Goal: Check status: Check status

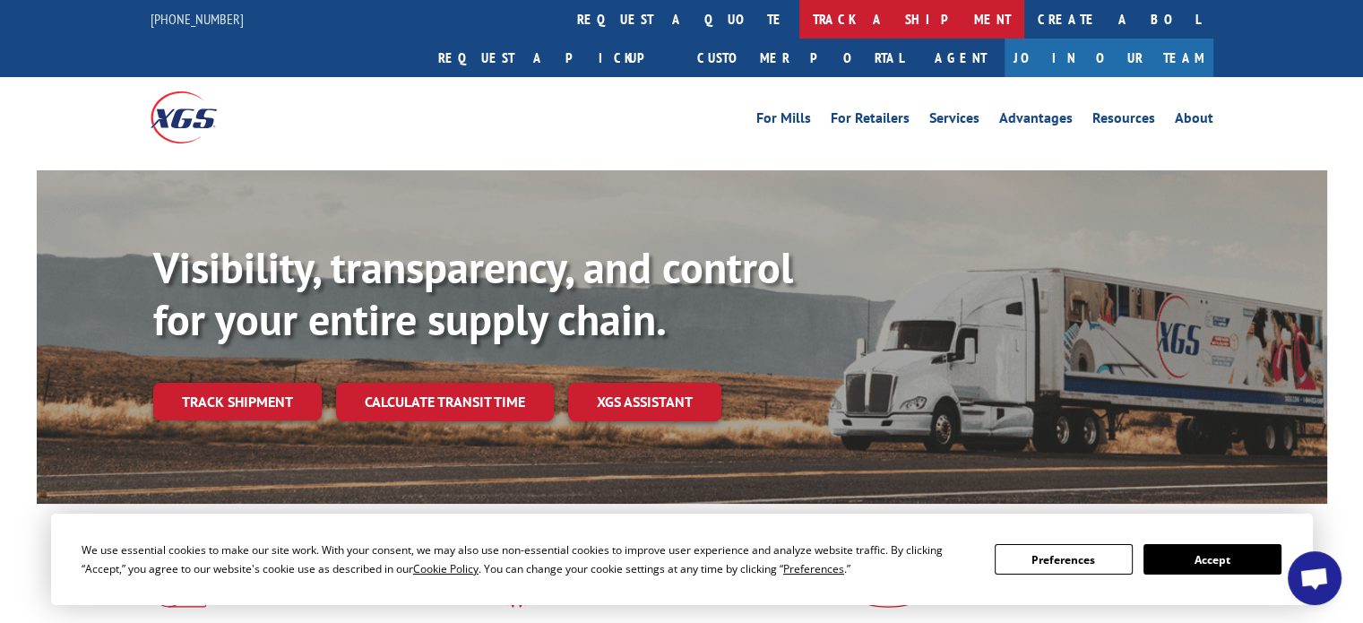
click at [799, 17] on link "track a shipment" at bounding box center [911, 19] width 225 height 39
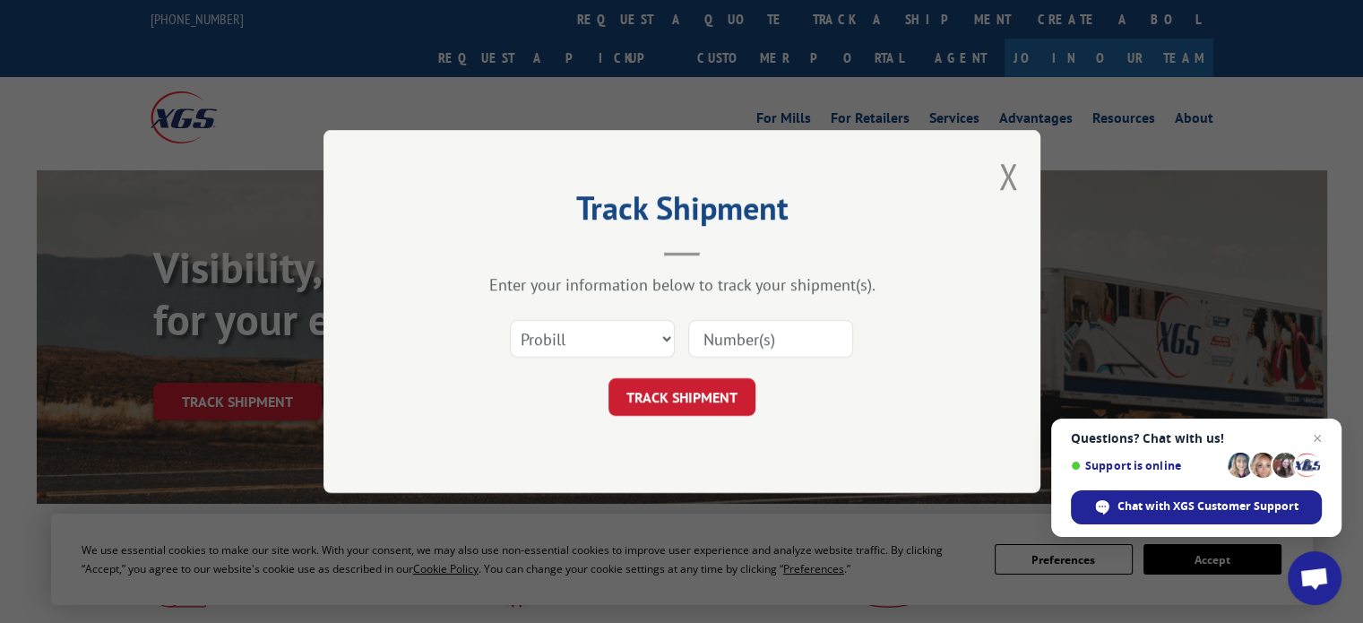
paste input "16462711SC1"
type input "16462711SC1"
click at [679, 390] on button "TRACK SHIPMENT" at bounding box center [681, 397] width 147 height 38
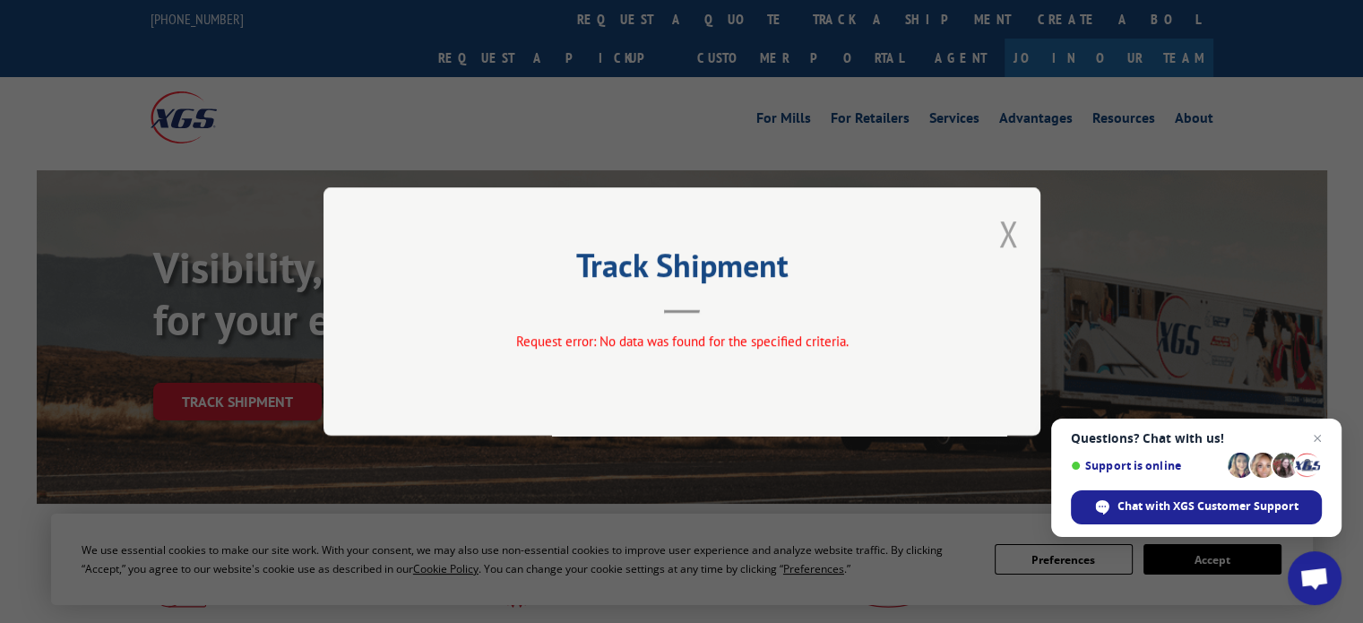
click at [1003, 228] on button "Close modal" at bounding box center [1008, 233] width 20 height 47
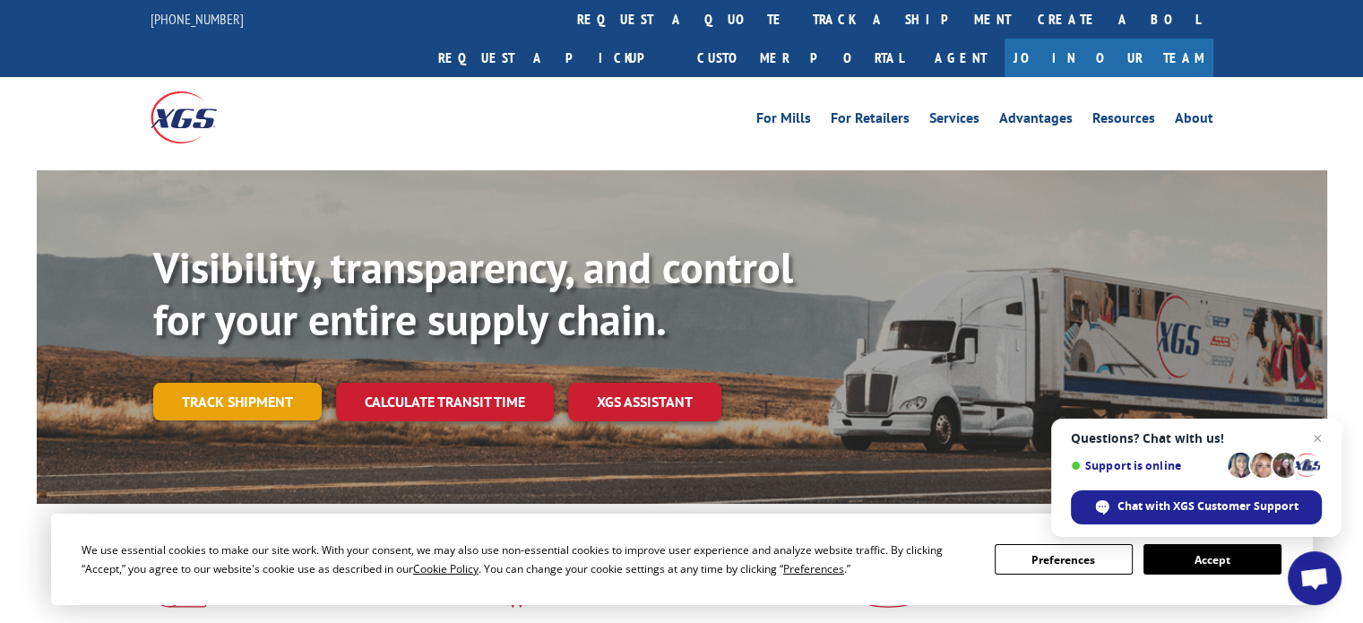
click at [202, 383] on link "Track shipment" at bounding box center [237, 402] width 168 height 38
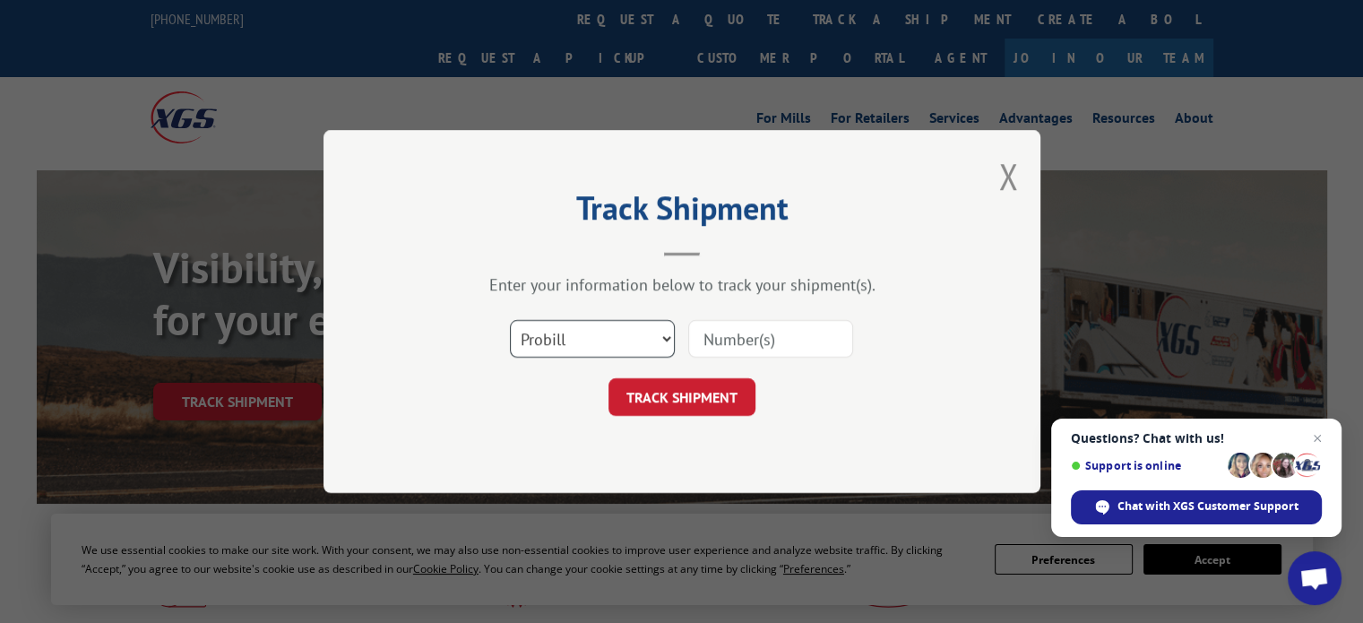
click at [667, 340] on select "Select category... Probill BOL PO" at bounding box center [592, 339] width 165 height 38
select select "bol"
click at [510, 320] on select "Select category... Probill BOL PO" at bounding box center [592, 339] width 165 height 38
click at [706, 345] on input at bounding box center [770, 339] width 165 height 38
paste input "16462711SC1"
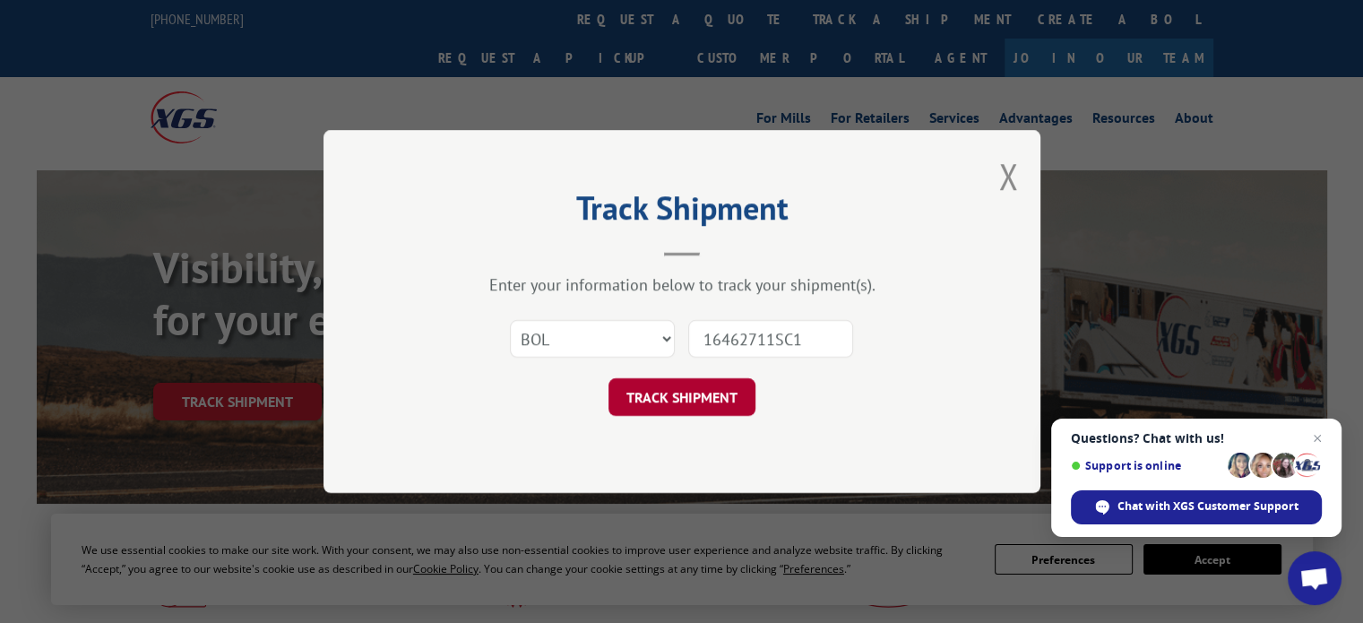
type input "16462711SC1"
click at [694, 402] on button "TRACK SHIPMENT" at bounding box center [681, 397] width 147 height 38
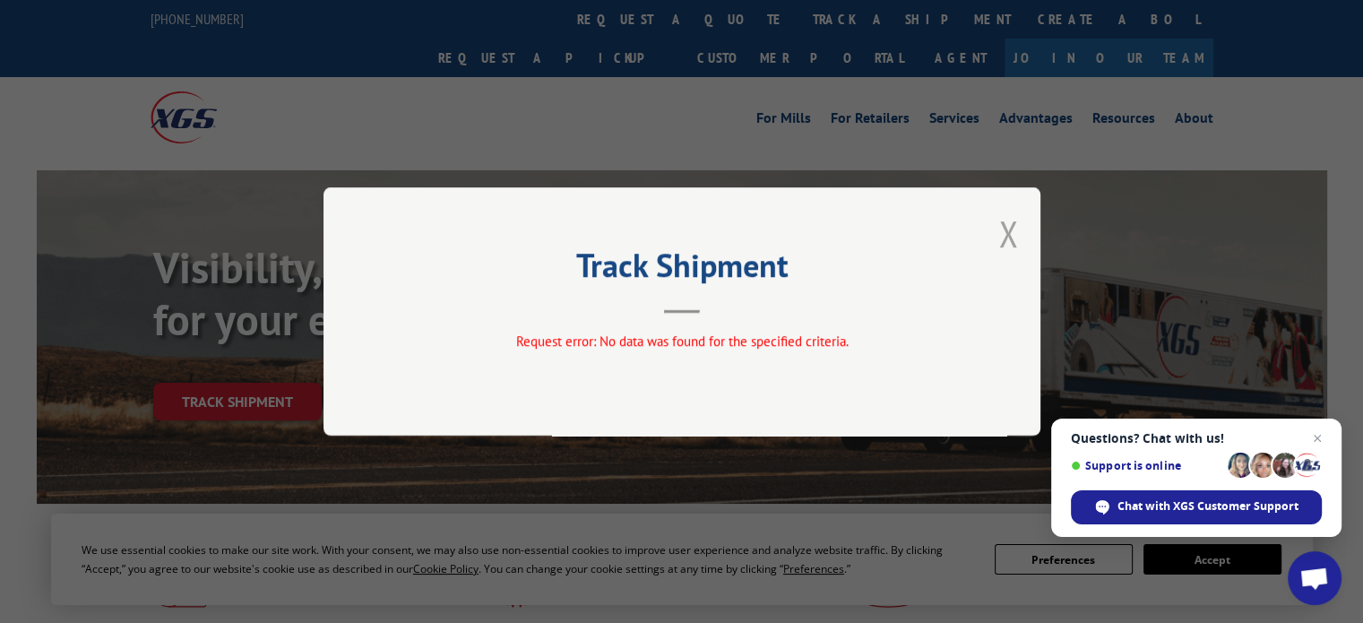
click at [1010, 239] on button "Close modal" at bounding box center [1008, 233] width 20 height 47
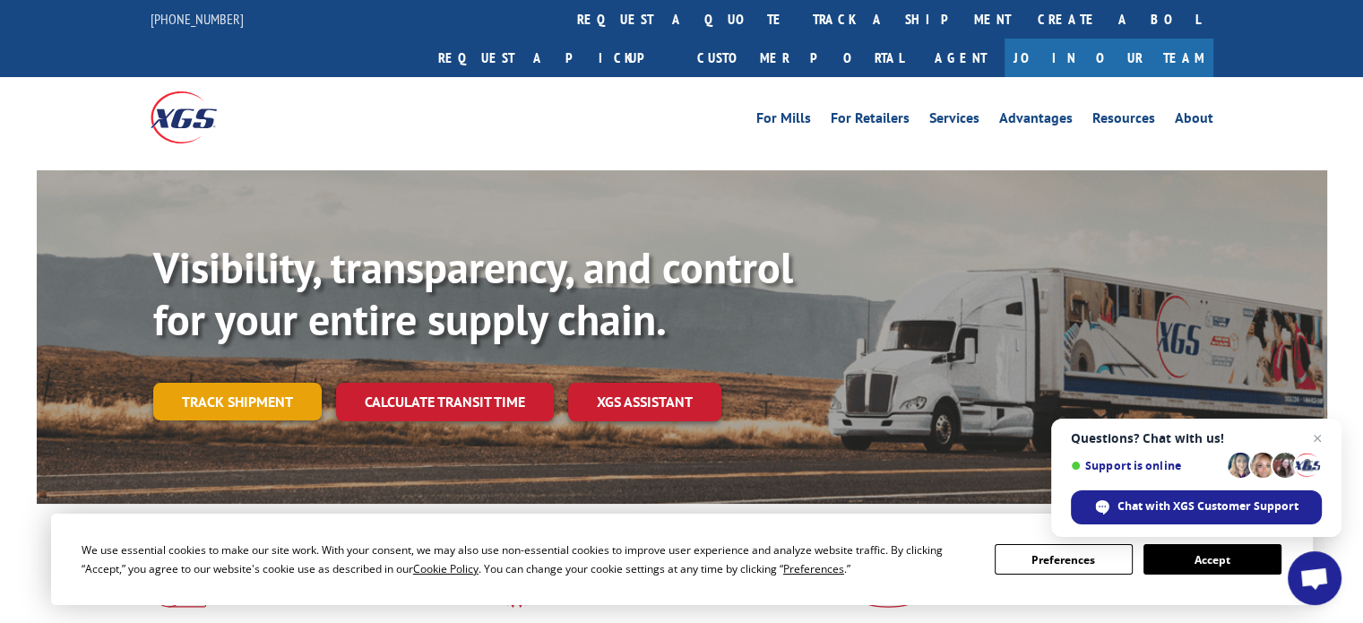
click at [305, 383] on link "Track shipment" at bounding box center [237, 402] width 168 height 38
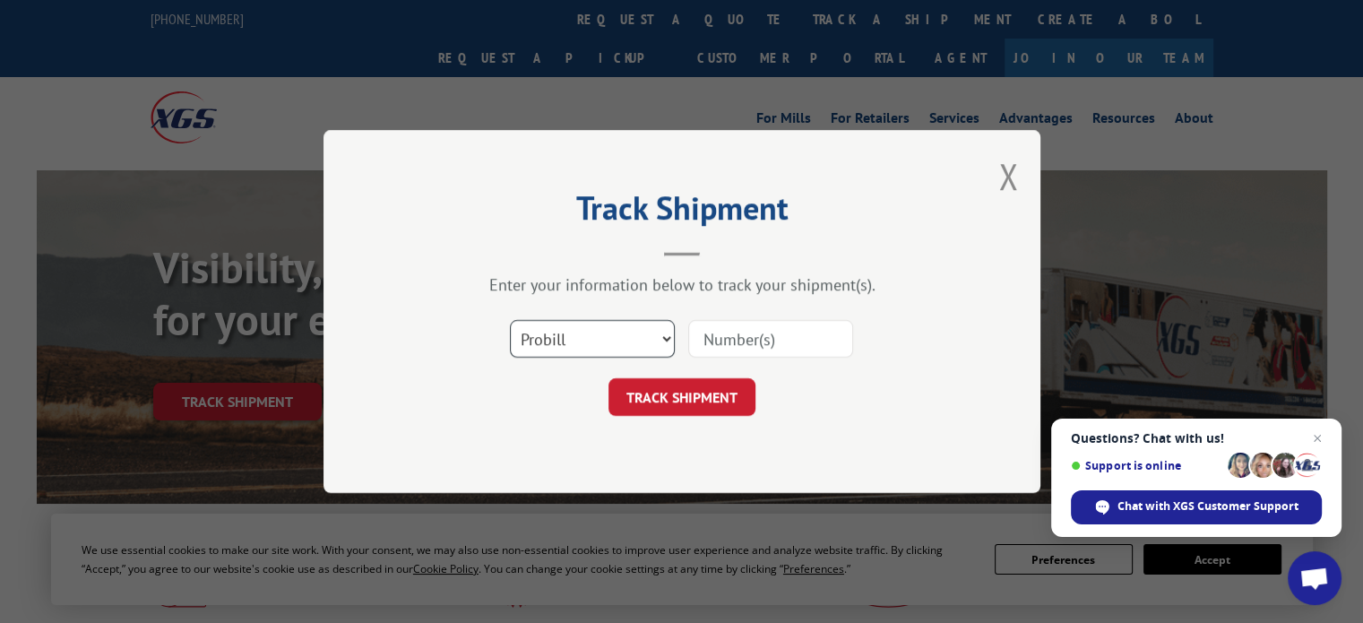
click at [666, 335] on select "Select category... Probill BOL PO" at bounding box center [592, 339] width 165 height 38
select select "po"
click at [510, 320] on select "Select category... Probill BOL PO" at bounding box center [592, 339] width 165 height 38
click at [718, 347] on input at bounding box center [770, 339] width 165 height 38
type input "16462711SC1"
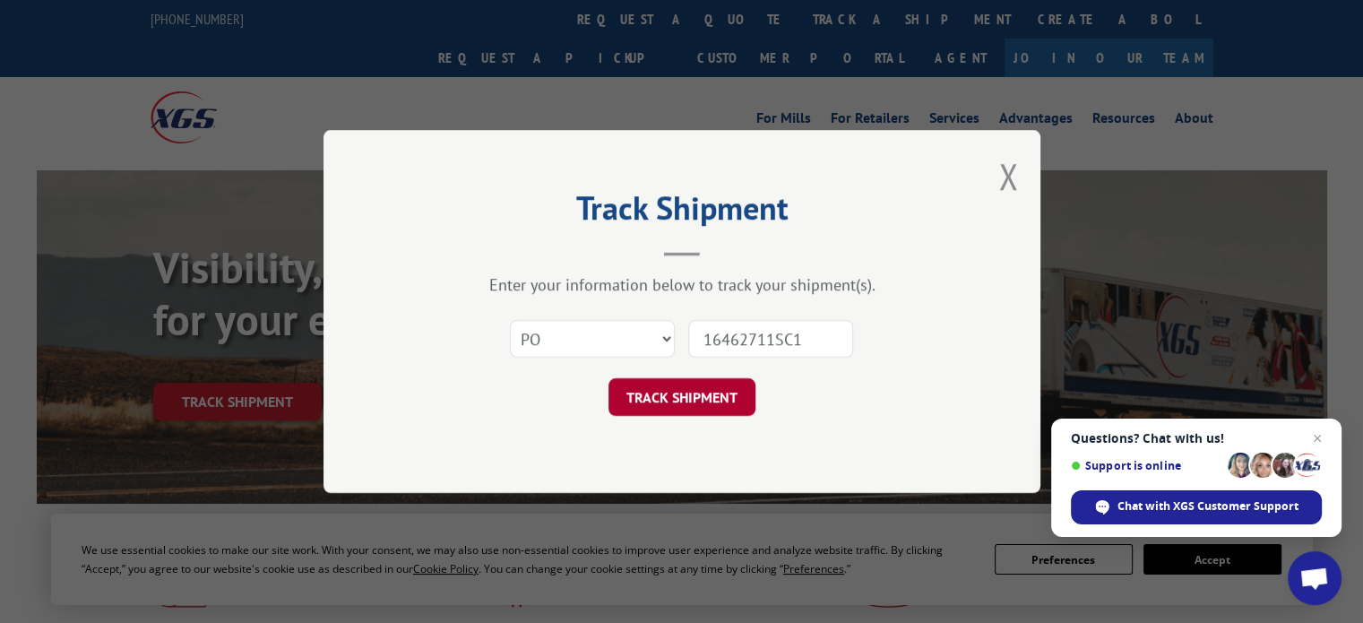
click at [696, 401] on button "TRACK SHIPMENT" at bounding box center [681, 397] width 147 height 38
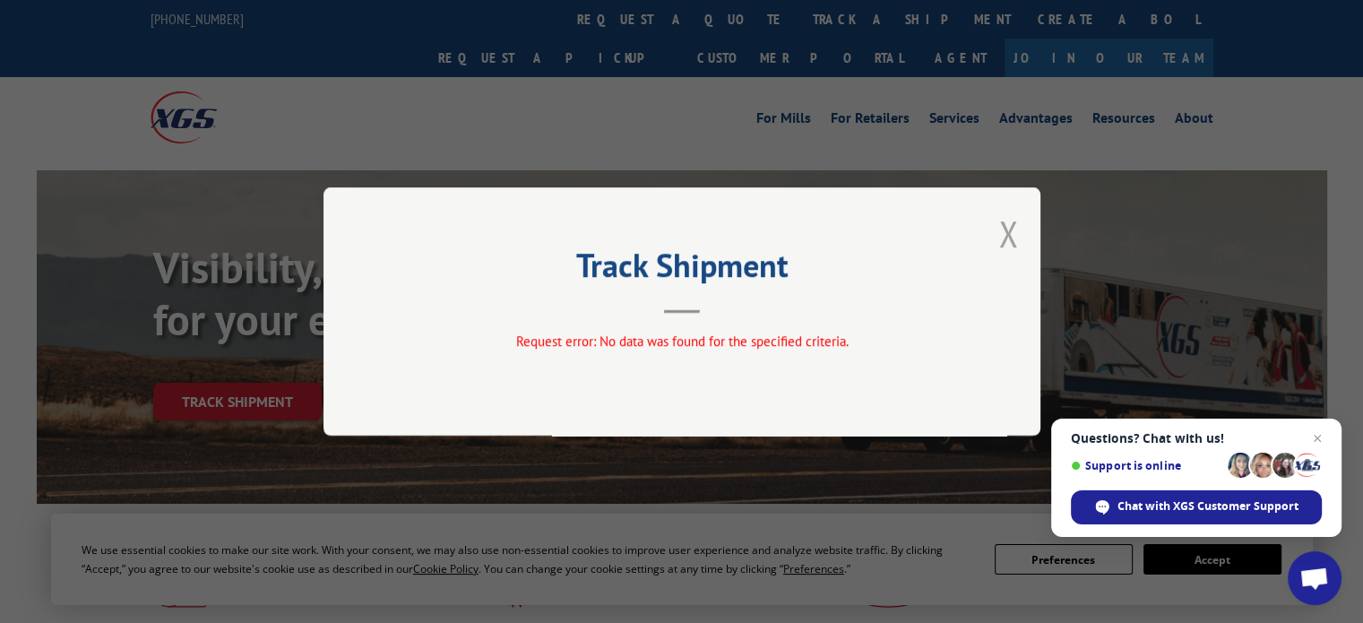
click at [1013, 251] on button "Close modal" at bounding box center [1008, 233] width 20 height 47
